Goal: Transaction & Acquisition: Purchase product/service

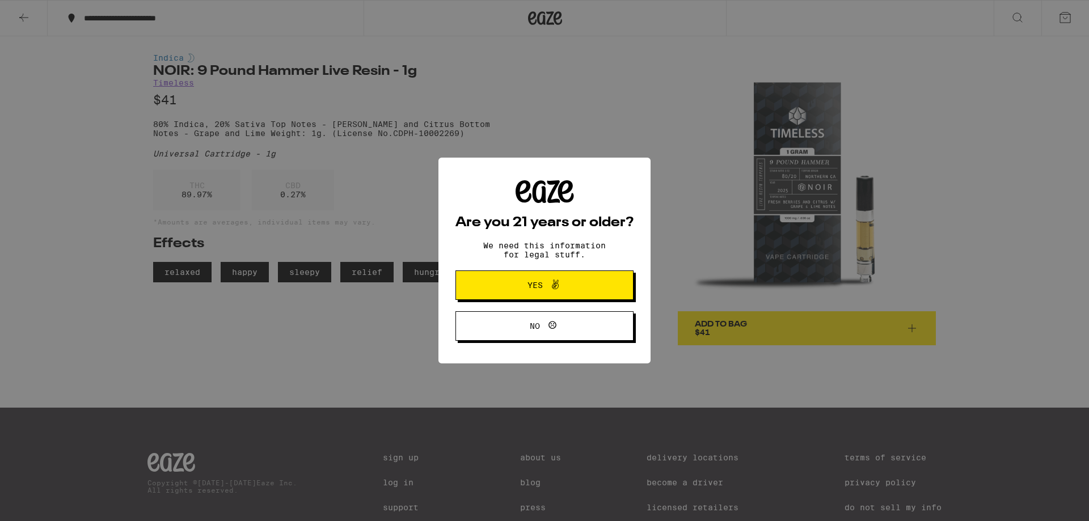
click at [552, 329] on icon at bounding box center [552, 325] width 8 height 8
click at [543, 281] on span at bounding box center [552, 285] width 19 height 15
